Goal: Navigation & Orientation: Find specific page/section

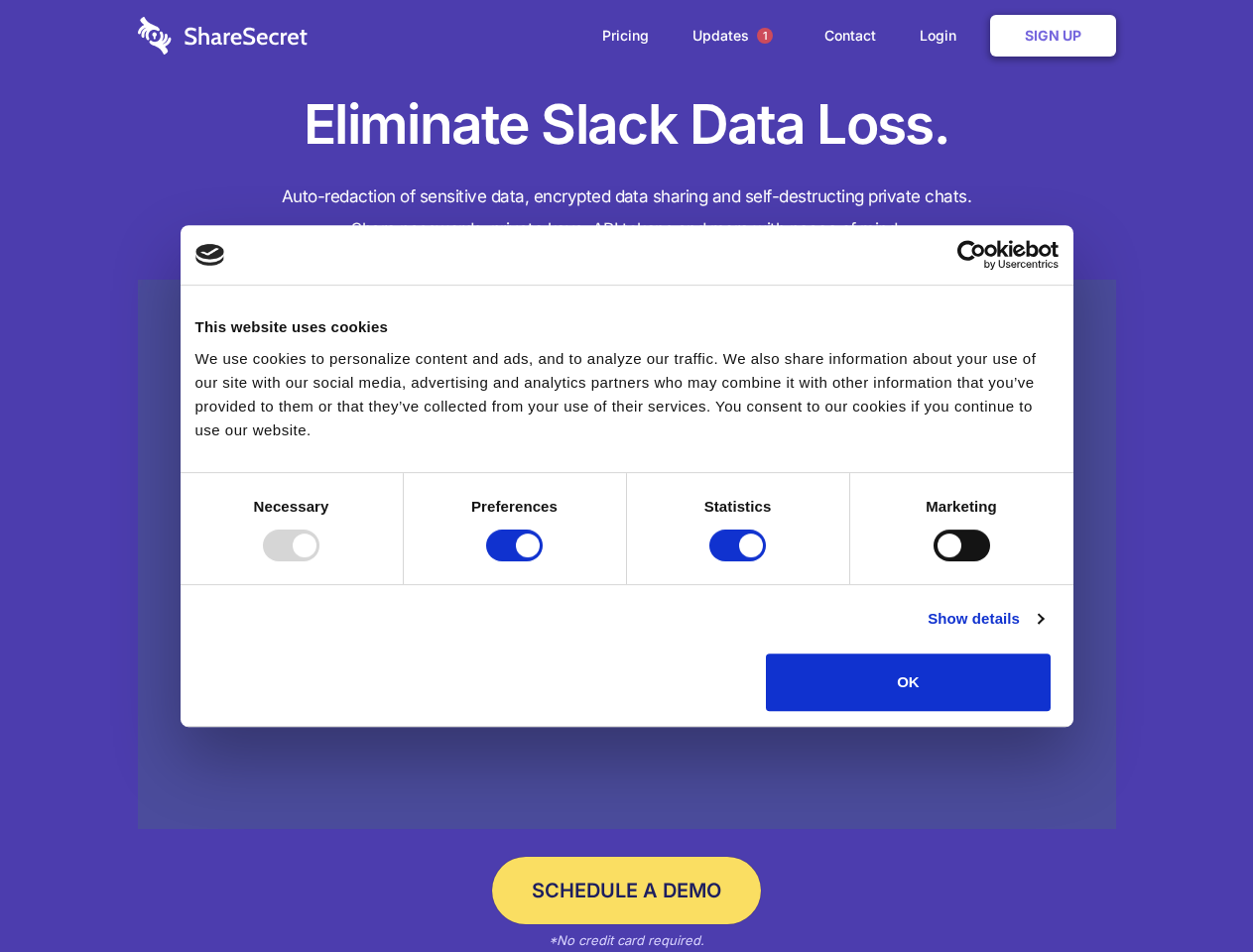
click at [319, 561] on div at bounding box center [291, 545] width 57 height 32
click at [543, 561] on input "Preferences" at bounding box center [514, 545] width 57 height 32
checkbox input "false"
click at [740, 561] on input "Statistics" at bounding box center [737, 545] width 57 height 32
checkbox input "false"
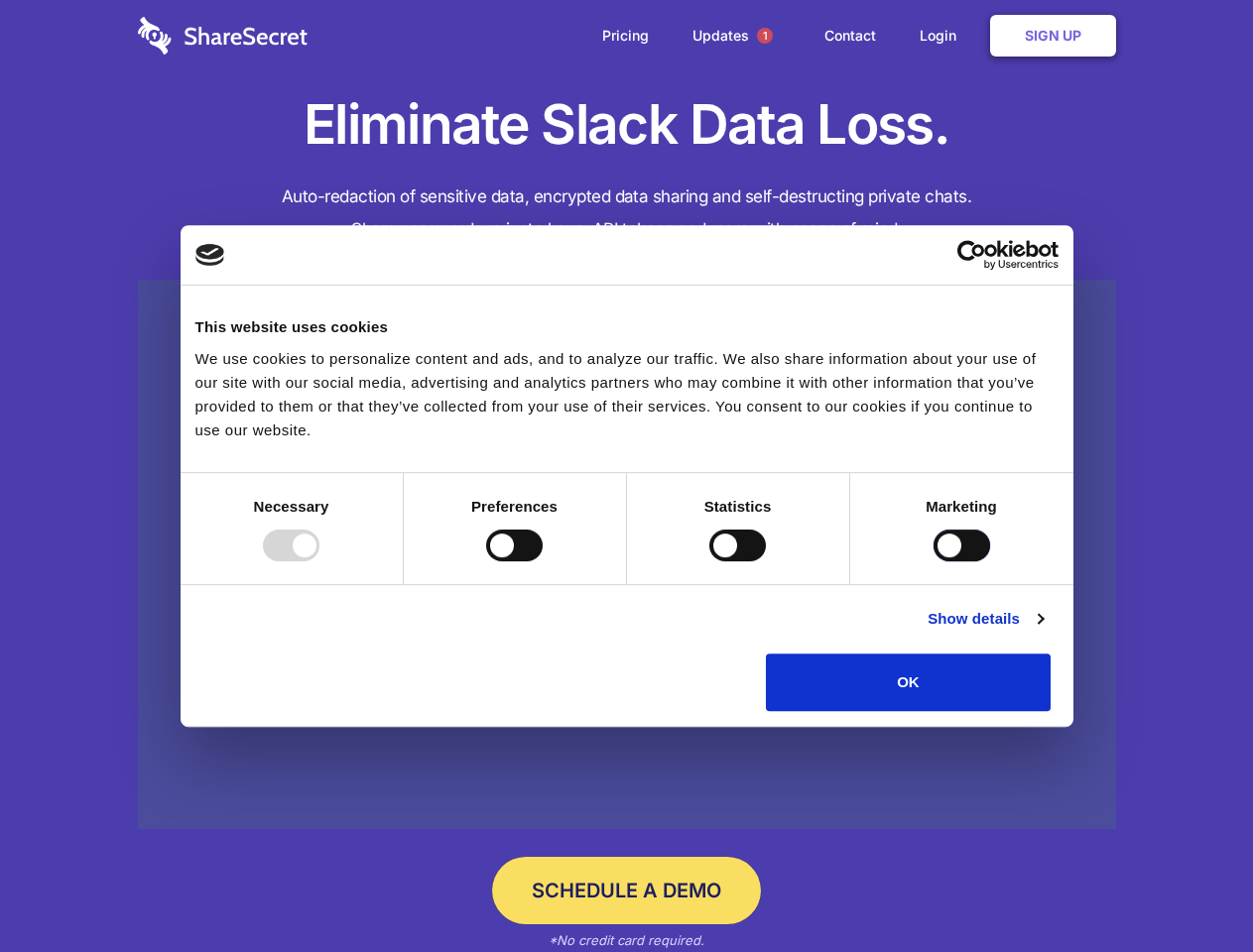
click at [934, 561] on input "Marketing" at bounding box center [961, 545] width 57 height 32
checkbox input "true"
click at [1043, 631] on link "Show details" at bounding box center [985, 619] width 115 height 24
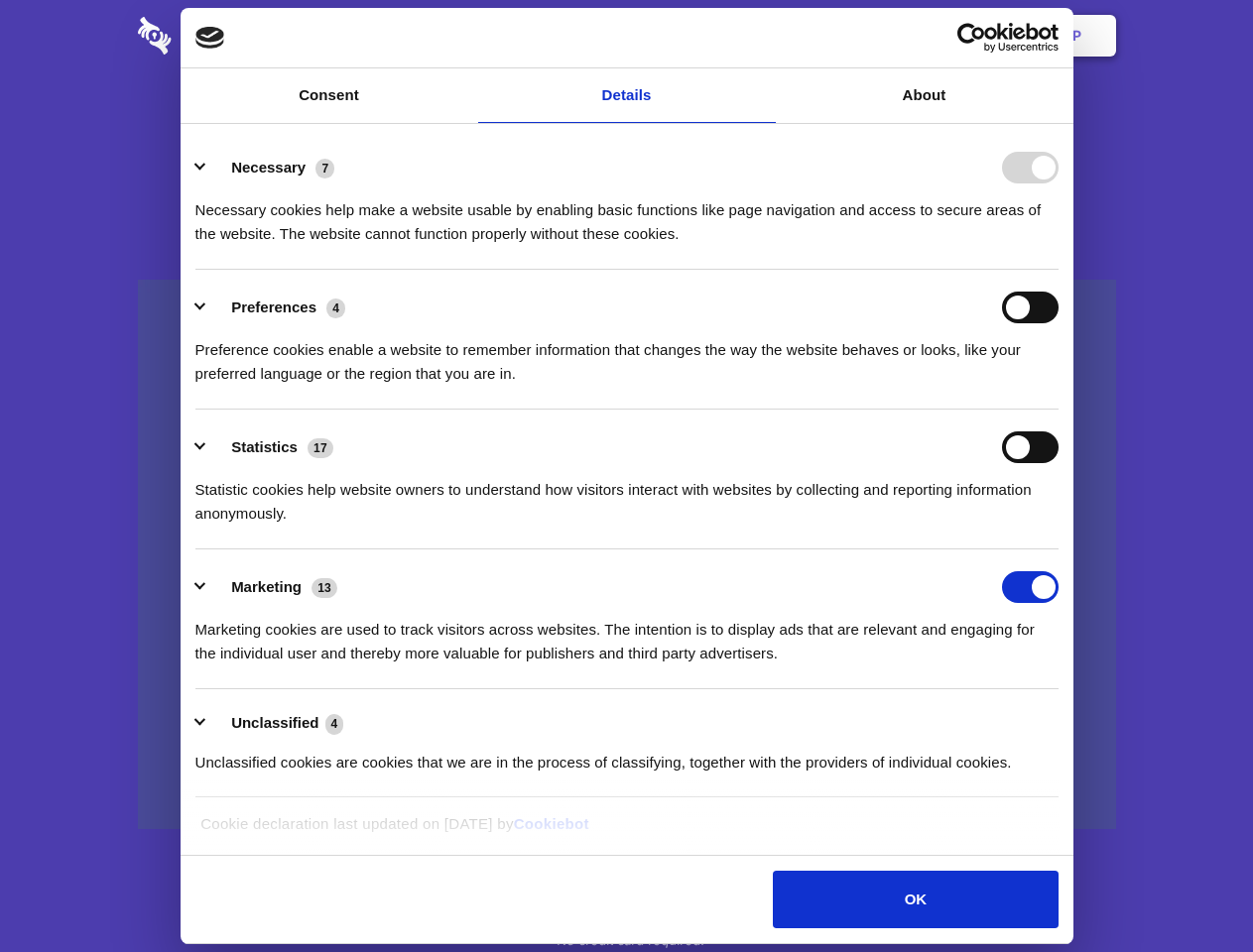
click at [1059, 386] on div "Preferences 4 Preference cookies enable a website to remember information that …" at bounding box center [627, 338] width 863 height 94
click at [764, 36] on span "1" at bounding box center [765, 36] width 16 height 16
